Goal: Obtain resource: Obtain resource

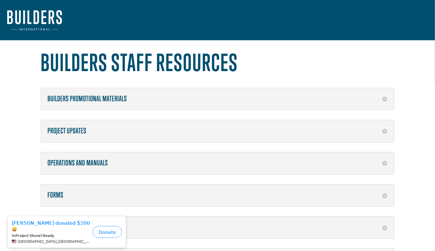
click at [83, 197] on h5 "Forms" at bounding box center [217, 195] width 340 height 9
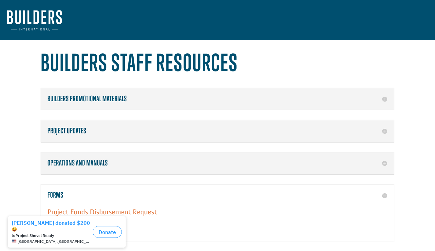
click at [109, 209] on link "Project Funds Disbursement Request" at bounding box center [101, 213] width 109 height 12
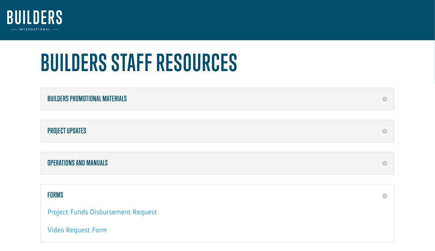
click at [37, 24] on img at bounding box center [34, 20] width 55 height 20
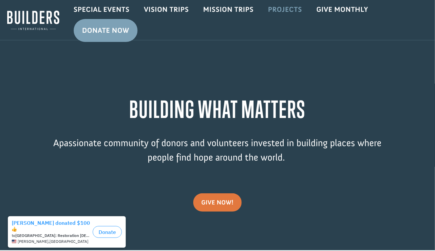
click at [276, 10] on link "Projects" at bounding box center [285, 9] width 48 height 19
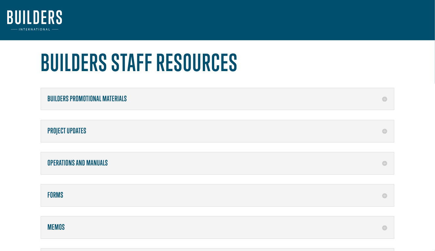
click at [386, 194] on h5 "Forms" at bounding box center [217, 195] width 340 height 9
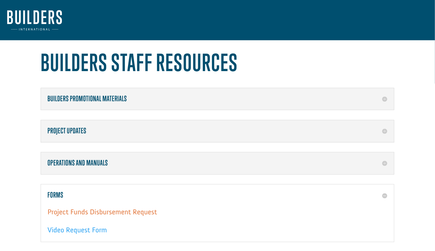
click at [116, 211] on link "Project Funds Disbursement Request" at bounding box center [101, 213] width 109 height 12
